Goal: Task Accomplishment & Management: Manage account settings

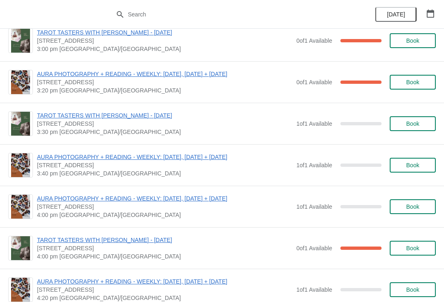
scroll to position [310, 0]
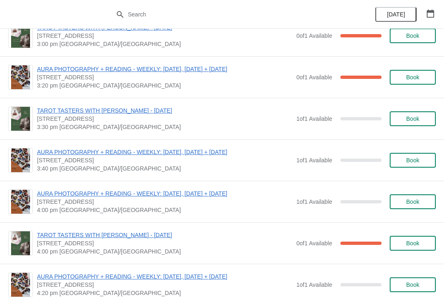
click at [404, 157] on button "Book" at bounding box center [413, 160] width 46 height 15
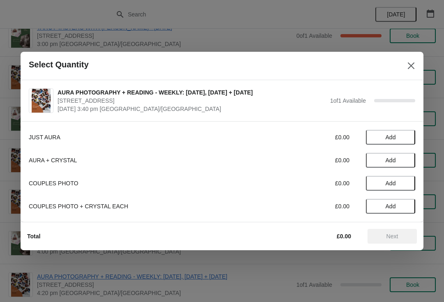
click at [408, 118] on div "AURA PHOTOGRAPHY + READING - WEEKLY: FRIDAY, SATURDAY + SUNDAY 74 Broadway Mark…" at bounding box center [222, 100] width 403 height 41
click at [405, 63] on button "Close" at bounding box center [411, 65] width 15 height 15
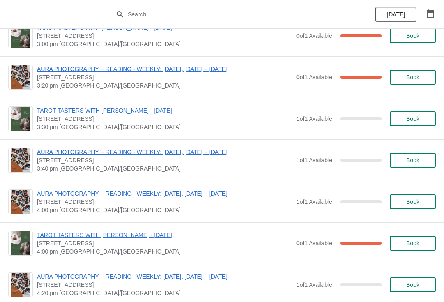
click at [418, 121] on span "Book" at bounding box center [413, 119] width 13 height 7
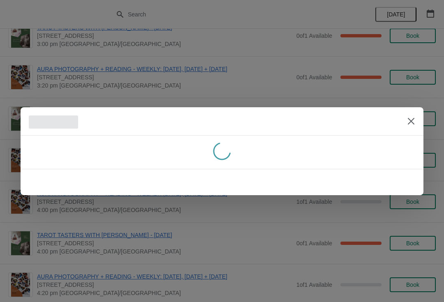
scroll to position [0, 0]
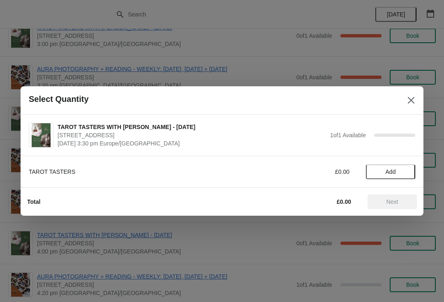
click at [414, 97] on icon "Close" at bounding box center [411, 100] width 8 height 8
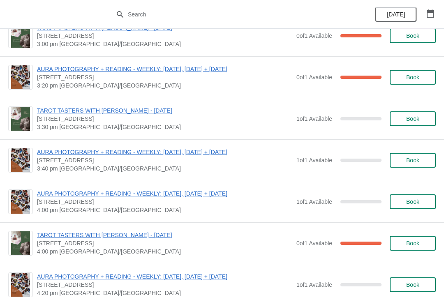
click at [410, 121] on span "Book" at bounding box center [413, 119] width 13 height 7
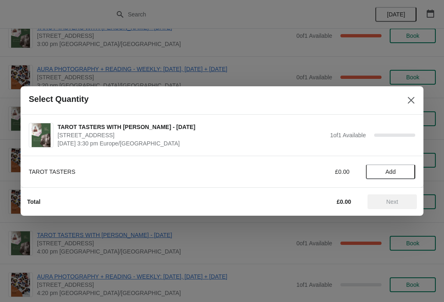
click at [399, 178] on button "Add" at bounding box center [390, 172] width 49 height 15
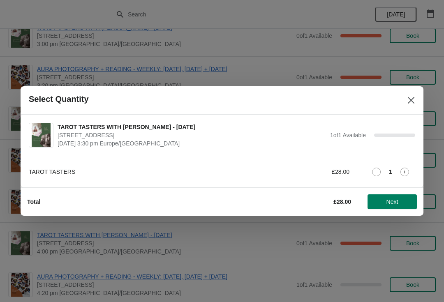
click at [411, 103] on icon "Close" at bounding box center [411, 100] width 8 height 8
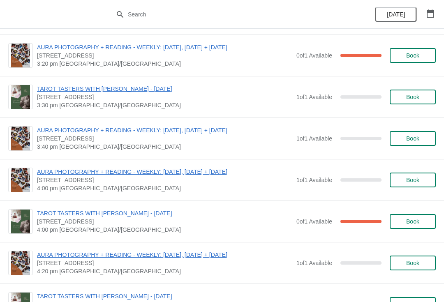
scroll to position [291, 0]
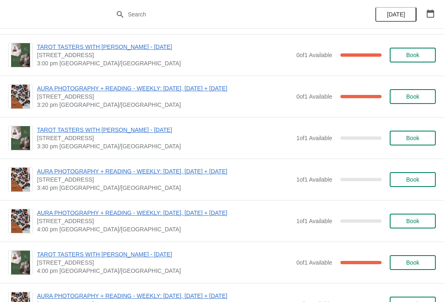
click at [414, 137] on span "Book" at bounding box center [413, 138] width 13 height 7
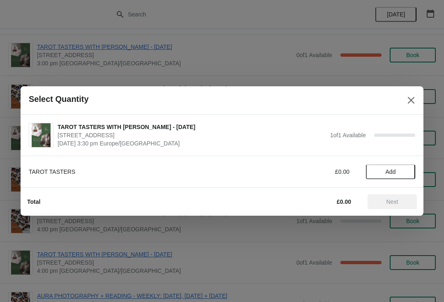
click at [393, 169] on span "Add" at bounding box center [391, 172] width 10 height 7
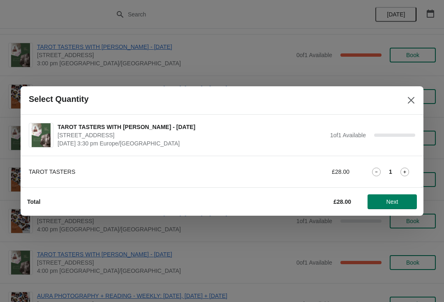
click at [395, 203] on span "Next" at bounding box center [393, 202] width 12 height 7
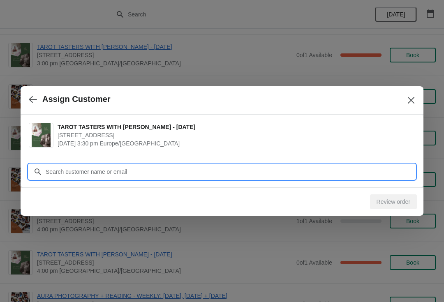
click at [146, 173] on input "Customer" at bounding box center [230, 172] width 370 height 15
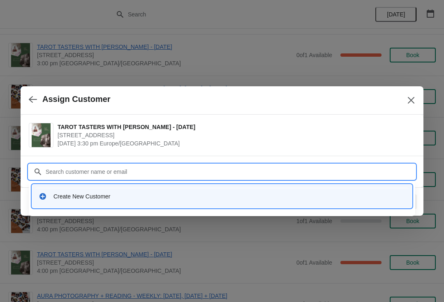
click at [46, 200] on icon at bounding box center [43, 197] width 8 height 8
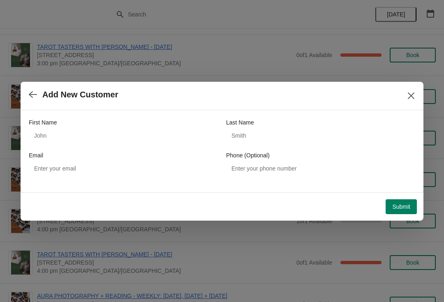
click at [92, 125] on div "First Name" at bounding box center [123, 123] width 189 height 8
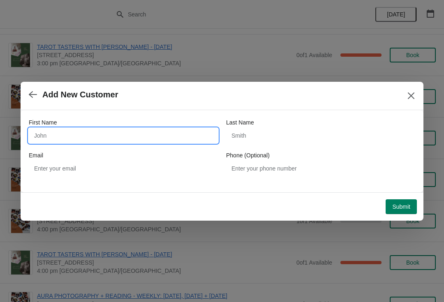
click at [112, 132] on input "First Name" at bounding box center [123, 135] width 189 height 15
type input "Nell"
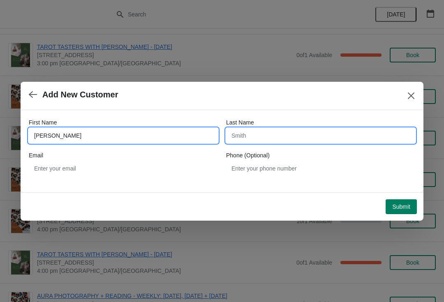
click at [256, 138] on input "Last Name" at bounding box center [320, 135] width 189 height 15
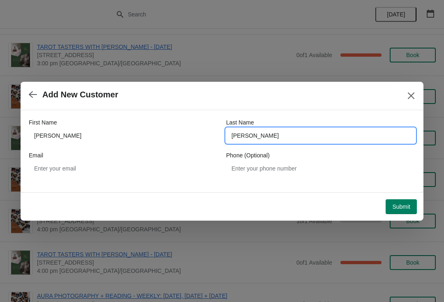
type input "Simon Batsford"
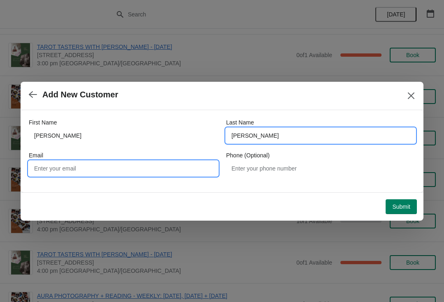
click at [125, 167] on input "Email" at bounding box center [123, 168] width 189 height 15
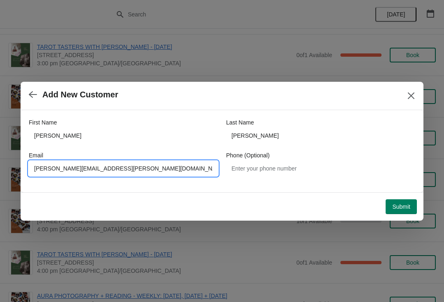
type input "N.simon.batsford@gmail.com"
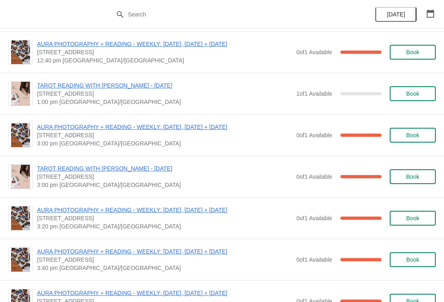
scroll to position [983, 0]
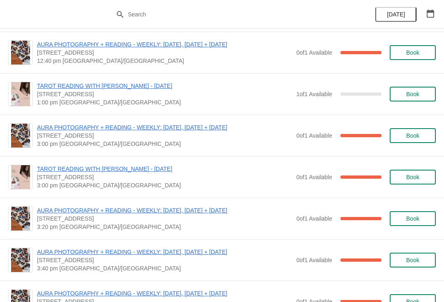
click at [190, 127] on span "AURA PHOTOGRAPHY + READING - WEEKLY: [DATE], [DATE] + [DATE]" at bounding box center [165, 127] width 256 height 8
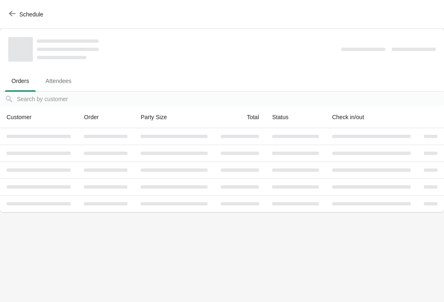
scroll to position [0, 0]
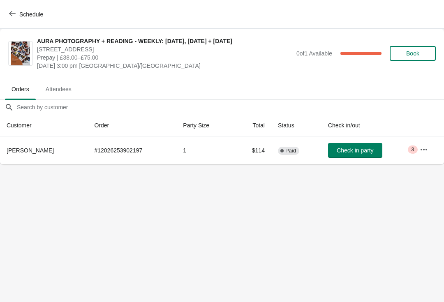
click at [431, 146] on button "button" at bounding box center [424, 149] width 15 height 15
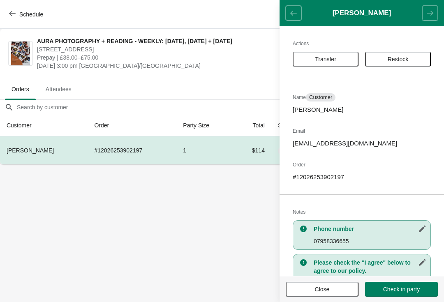
click at [408, 60] on span "Restock" at bounding box center [398, 59] width 21 height 7
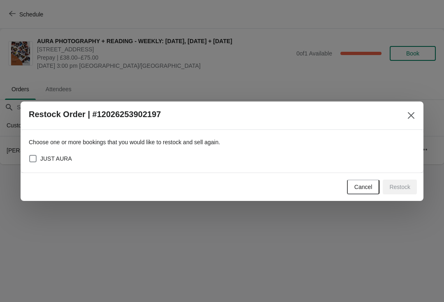
click at [27, 153] on div "Choose one or more bookings that you would like to restock and sell again. JUST…" at bounding box center [222, 151] width 403 height 43
click at [34, 155] on span at bounding box center [32, 158] width 7 height 7
click at [30, 155] on input "JUST AURA" at bounding box center [29, 155] width 0 height 0
checkbox input "true"
click at [411, 186] on button "Restock" at bounding box center [400, 187] width 34 height 15
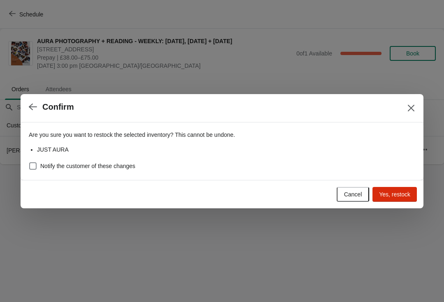
click at [30, 163] on span at bounding box center [32, 166] width 7 height 7
click at [30, 163] on input "Notify the customer of these changes" at bounding box center [29, 163] width 0 height 0
checkbox input "true"
click at [404, 191] on span "Yes, restock" at bounding box center [394, 194] width 31 height 7
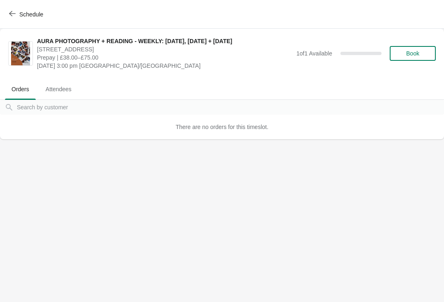
click at [41, 17] on span "Schedule" at bounding box center [31, 14] width 24 height 7
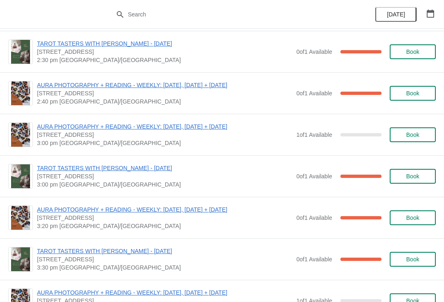
scroll to position [175, 0]
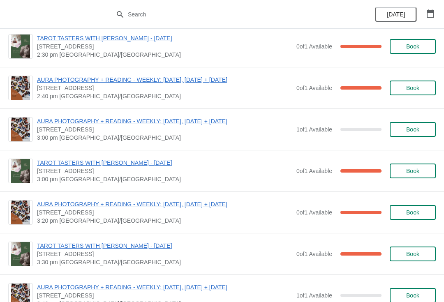
click at [217, 203] on span "AURA PHOTOGRAPHY + READING - WEEKLY: [DATE], [DATE] + [DATE]" at bounding box center [165, 204] width 256 height 8
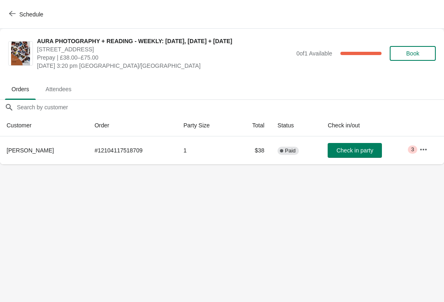
click at [41, 11] on span "Schedule" at bounding box center [31, 14] width 24 height 7
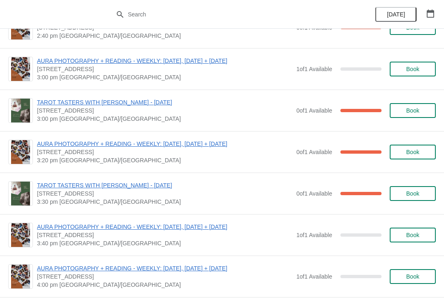
scroll to position [255, 0]
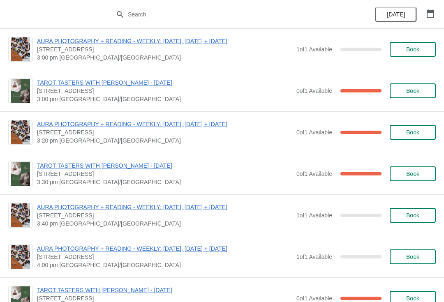
click at [177, 204] on span "AURA PHOTOGRAPHY + READING - WEEKLY: [DATE], [DATE] + [DATE]" at bounding box center [165, 207] width 256 height 8
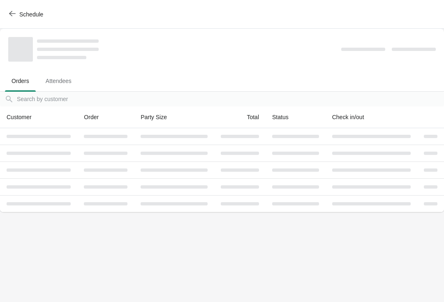
scroll to position [0, 0]
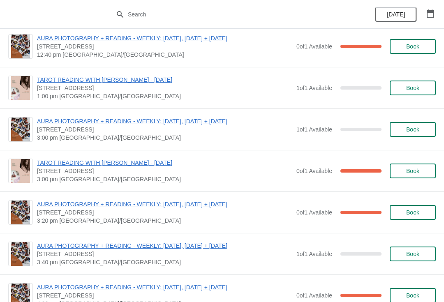
scroll to position [991, 0]
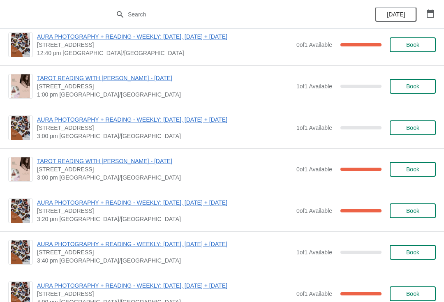
click at [208, 204] on span "AURA PHOTOGRAPHY + READING - WEEKLY: [DATE], [DATE] + [DATE]" at bounding box center [165, 203] width 256 height 8
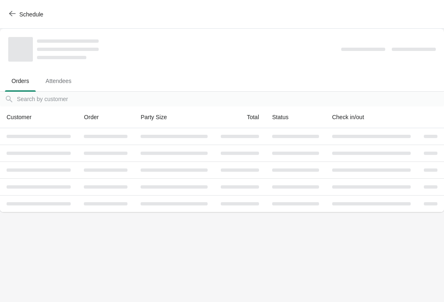
scroll to position [0, 0]
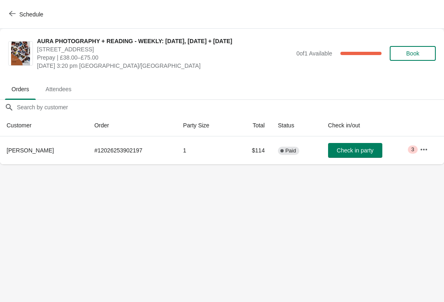
click at [431, 146] on button "button" at bounding box center [424, 149] width 15 height 15
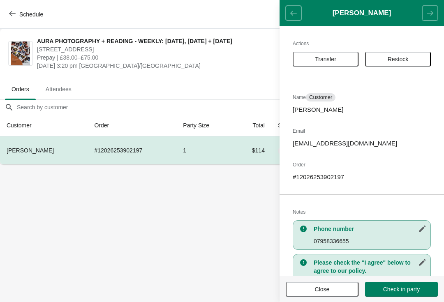
click at [398, 63] on button "Restock" at bounding box center [398, 59] width 66 height 15
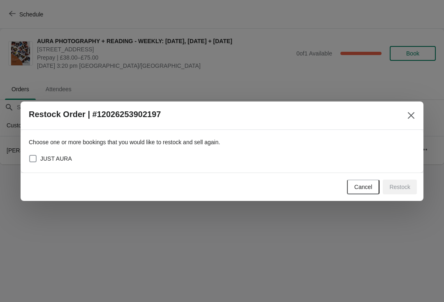
click at [31, 155] on span at bounding box center [32, 158] width 7 height 7
click at [30, 155] on input "JUST AURA" at bounding box center [29, 155] width 0 height 0
checkbox input "true"
click at [402, 187] on span "Restock" at bounding box center [400, 187] width 21 height 7
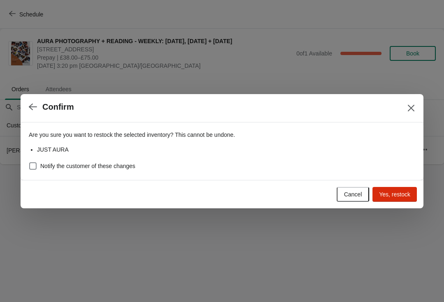
click at [121, 166] on span "Notify the customer of these changes" at bounding box center [87, 166] width 95 height 8
click at [30, 163] on input "Notify the customer of these changes" at bounding box center [29, 163] width 0 height 0
checkbox input "true"
click at [402, 196] on span "Yes, restock" at bounding box center [394, 194] width 31 height 7
click at [349, 196] on span "Cancel" at bounding box center [353, 194] width 18 height 7
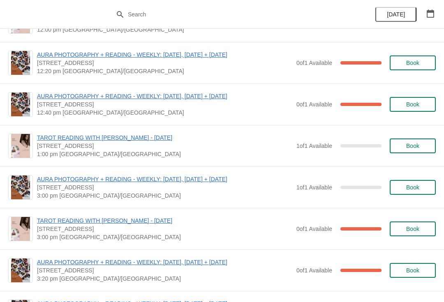
scroll to position [944, 0]
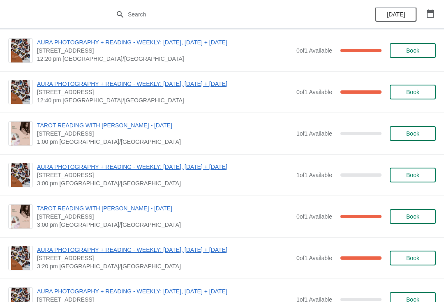
click at [176, 251] on span "AURA PHOTOGRAPHY + READING - WEEKLY: [DATE], [DATE] + [DATE]" at bounding box center [165, 250] width 256 height 8
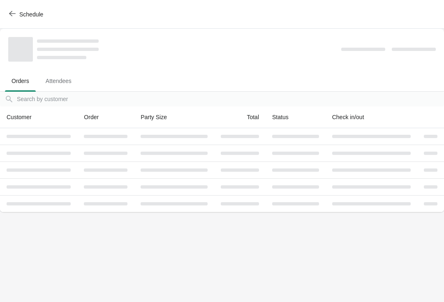
scroll to position [0, 0]
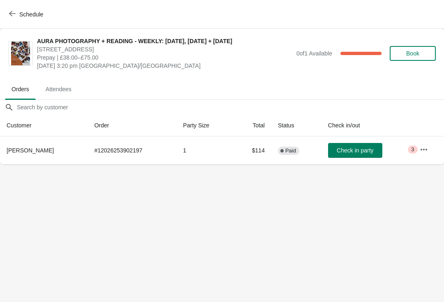
click at [425, 151] on icon "button" at bounding box center [424, 150] width 8 height 8
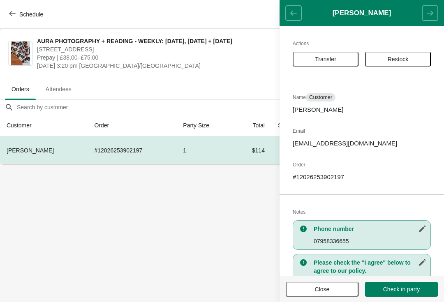
click at [403, 61] on span "Restock" at bounding box center [398, 59] width 21 height 7
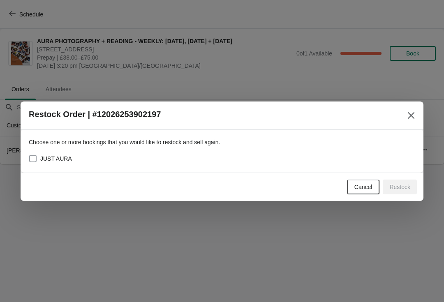
click at [48, 159] on span "JUST AURA" at bounding box center [56, 159] width 32 height 8
click at [30, 156] on input "JUST AURA" at bounding box center [29, 155] width 0 height 0
checkbox input "true"
click at [403, 188] on span "Restock" at bounding box center [400, 187] width 21 height 7
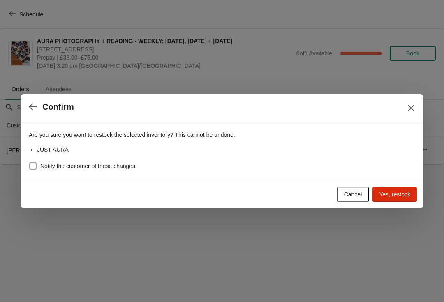
click at [107, 168] on span "Notify the customer of these changes" at bounding box center [87, 166] width 95 height 8
click at [30, 163] on input "Notify the customer of these changes" at bounding box center [29, 163] width 0 height 0
checkbox input "true"
click at [399, 200] on button "Yes, restock" at bounding box center [395, 194] width 44 height 15
click at [40, 111] on button "button" at bounding box center [33, 107] width 15 height 16
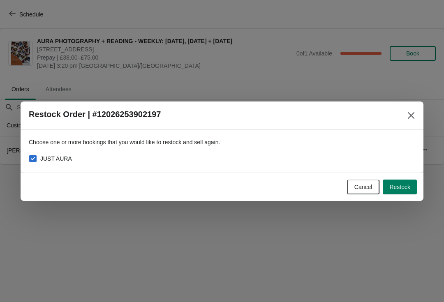
click at [418, 118] on button "Close" at bounding box center [411, 115] width 15 height 15
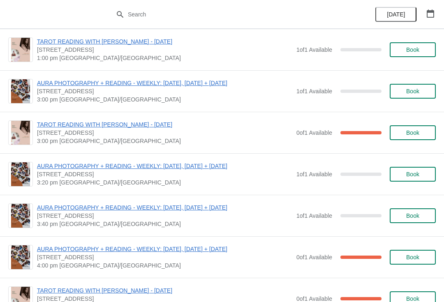
scroll to position [1045, 0]
